Goal: Task Accomplishment & Management: Use online tool/utility

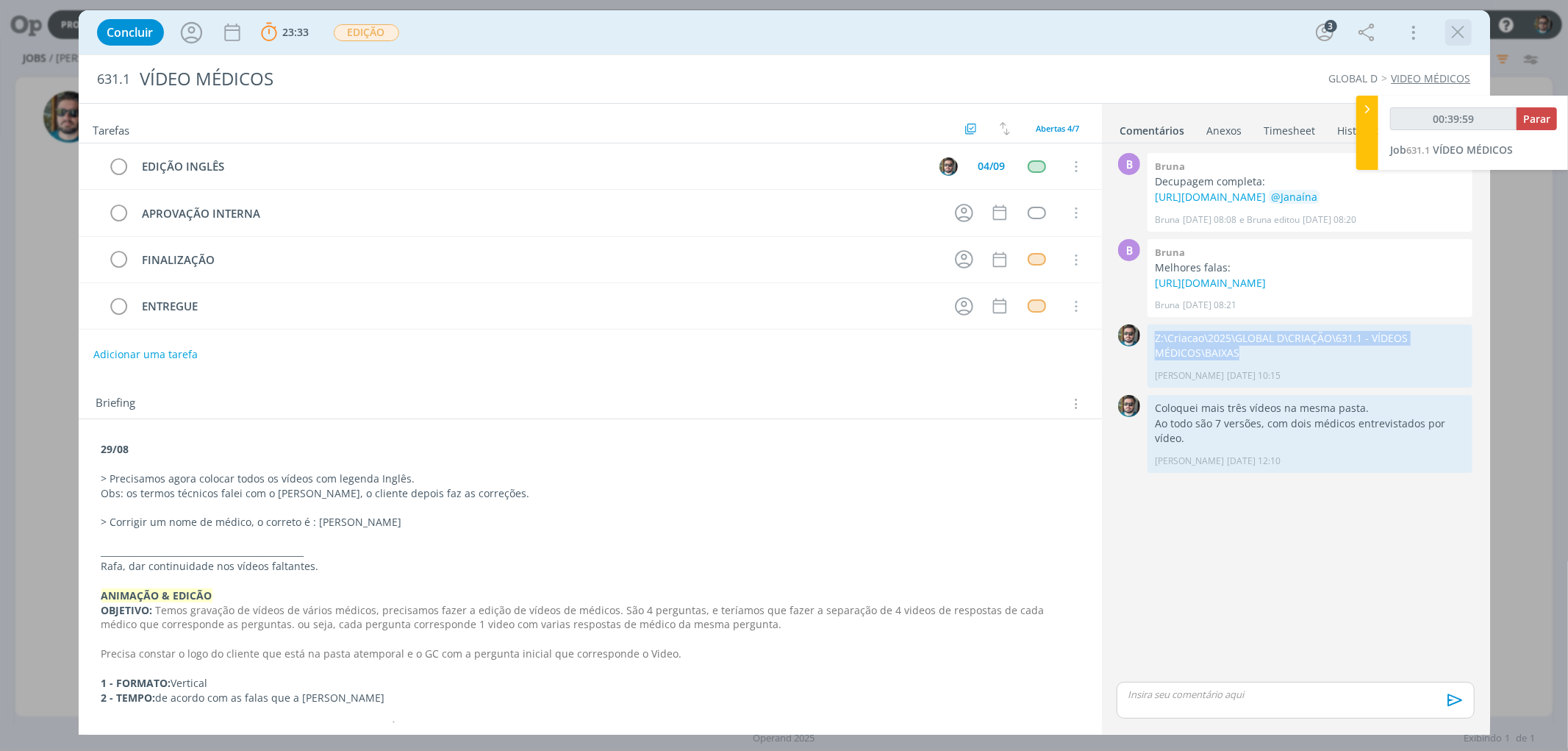
click at [1450, 32] on icon "dialog" at bounding box center [1458, 32] width 22 height 22
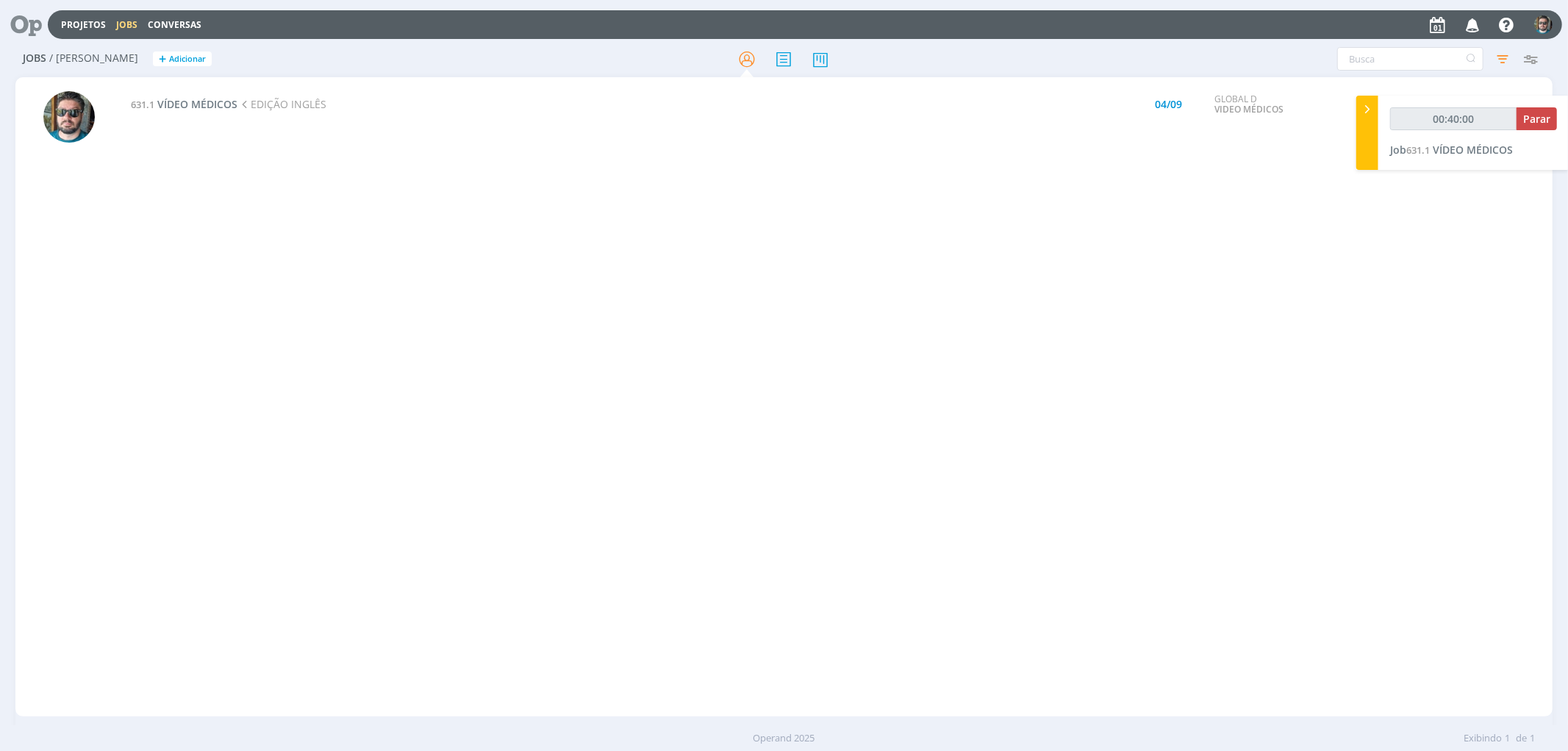
click at [500, 241] on div "631.1 VÍDEO MÉDICOS EDIÇÃO INGLÊS 04/09 GLOBAL D VIDEO MÉDICOS T - LIBERADO Sel…" at bounding box center [838, 397] width 1430 height 633
click at [407, 333] on div "631.1 VÍDEO MÉDICOS EDIÇÃO INGLÊS 04/09 GLOBAL D VIDEO MÉDICOS T - LIBERADO Sel…" at bounding box center [838, 397] width 1430 height 633
click at [178, 97] on span "VÍDEO MÉDICOS" at bounding box center [198, 105] width 80 height 14
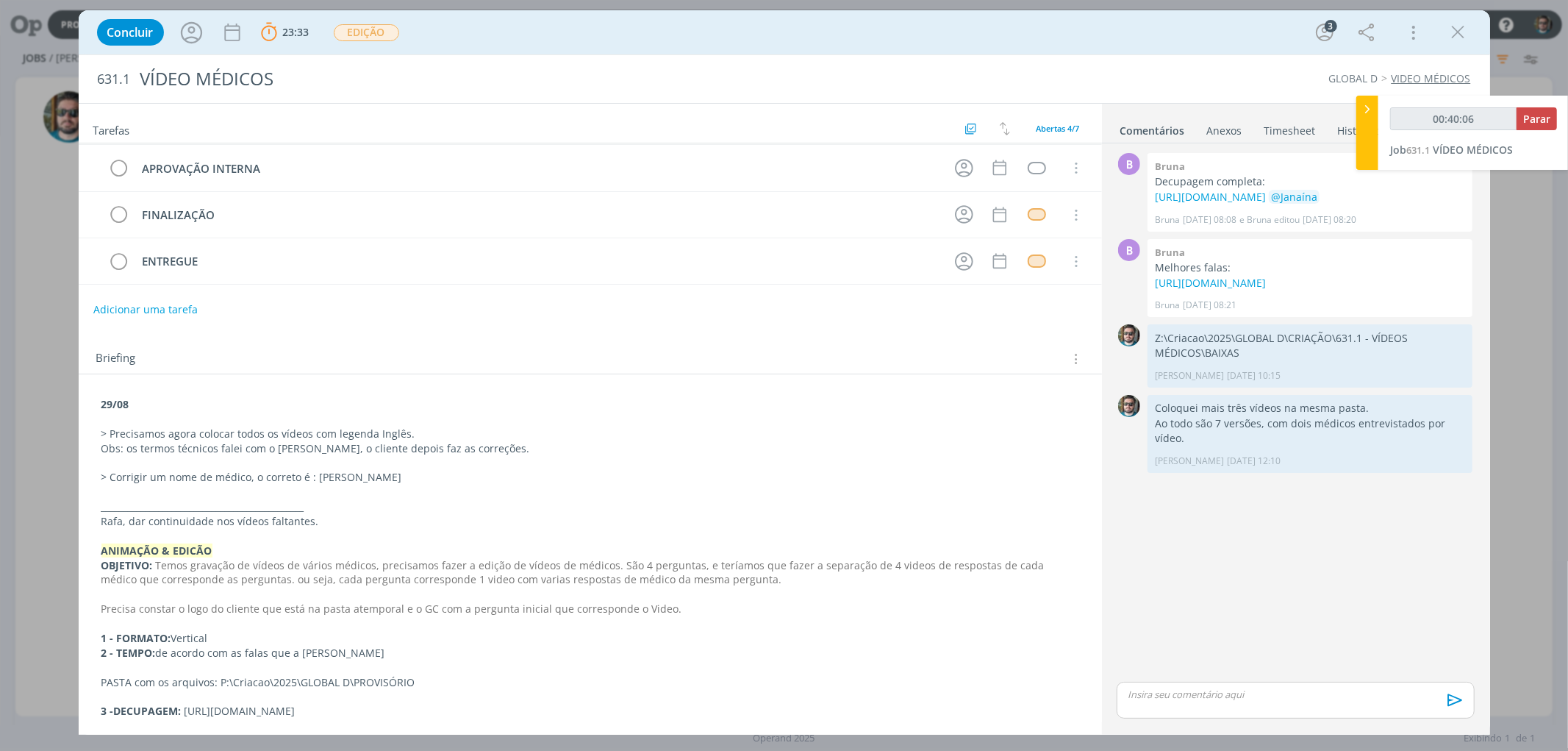
scroll to position [164, 0]
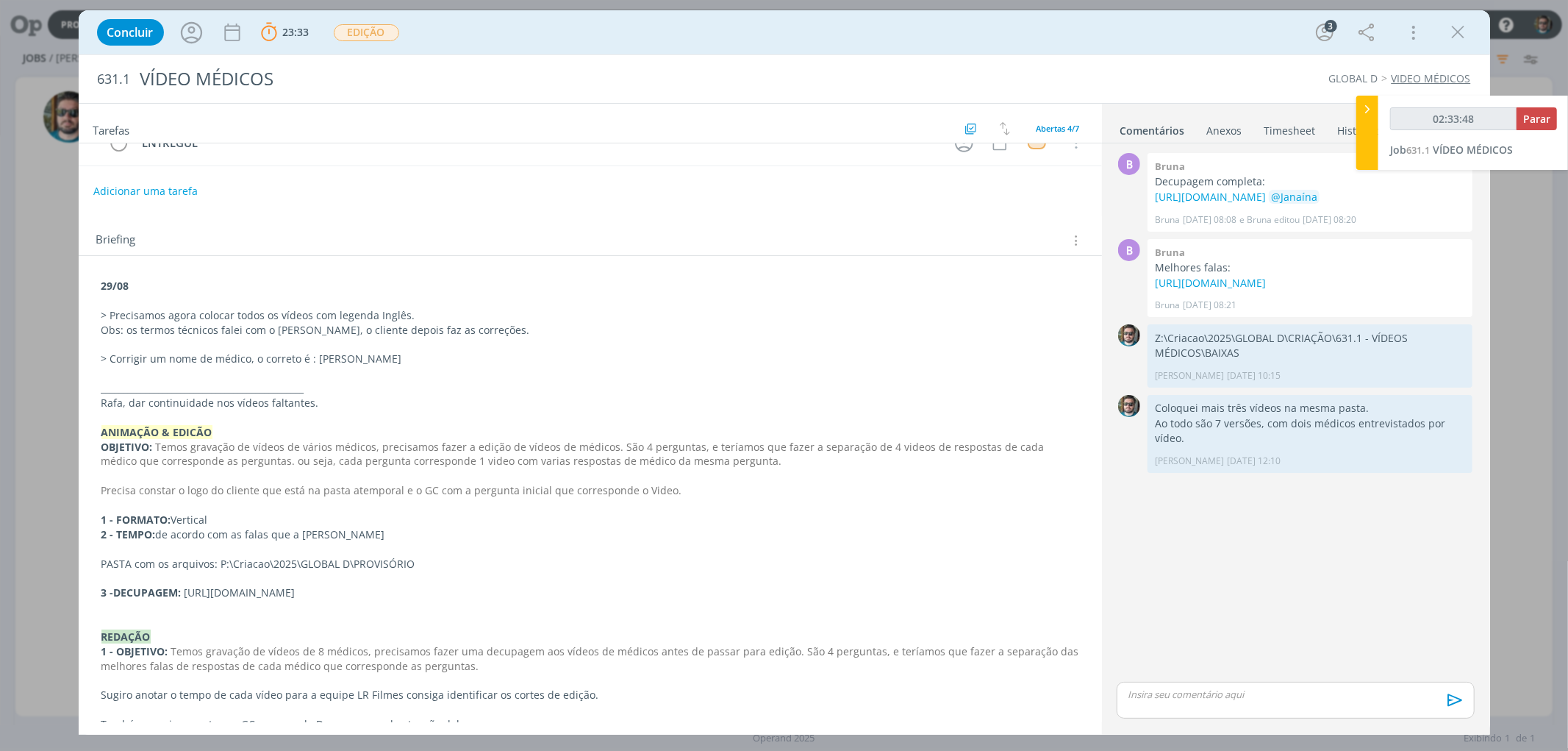
type input "02:33:49"
